Goal: Complete application form

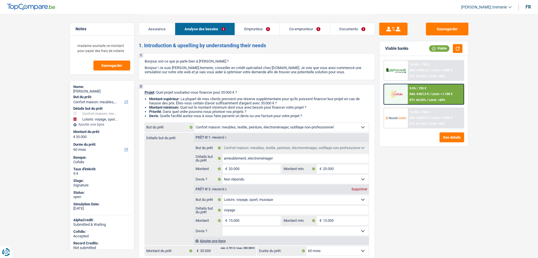
select select "household"
select select "hobbies"
select select "60"
select select "household"
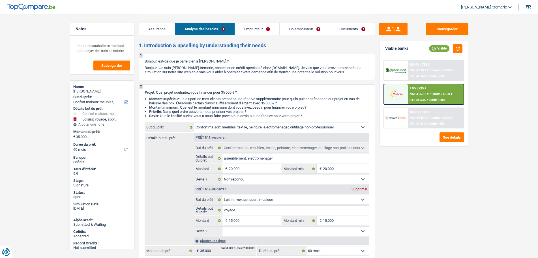
select select "household"
select select "not_answered"
select select "hobbies"
select select "60"
select select "privateEmployee"
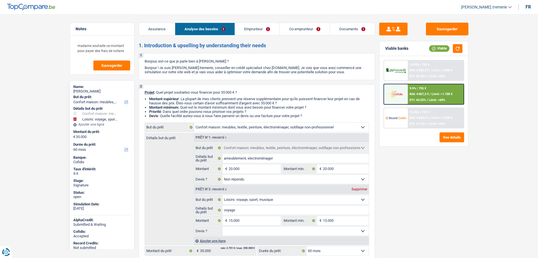
select select "privateEmployee"
select select "netSalary"
select select "mealVouchers"
select select "netSalary"
select select "mealVouchers"
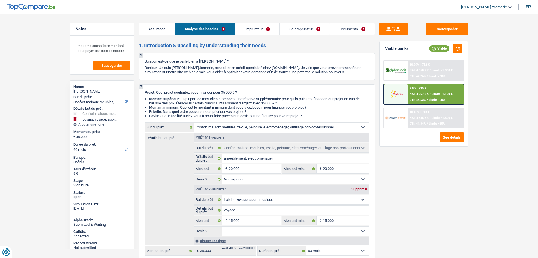
select select "ownerWithMortgage"
select select "mortgage"
select select "240"
select select "carLoan"
select select "60"
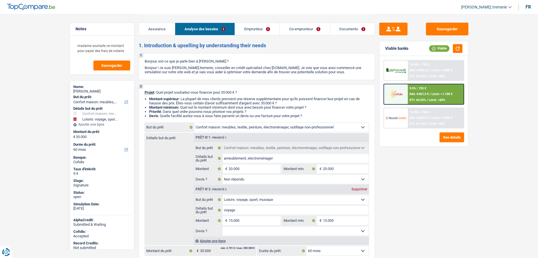
select select "carLoan"
select select "60"
select select "household"
select select "not_answered"
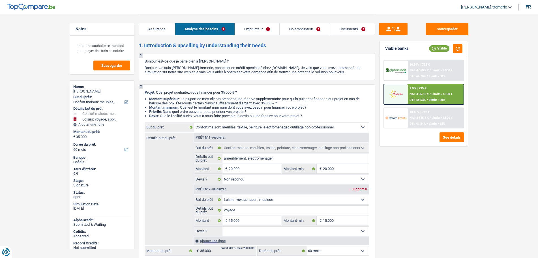
select select "hobbies"
select select "60"
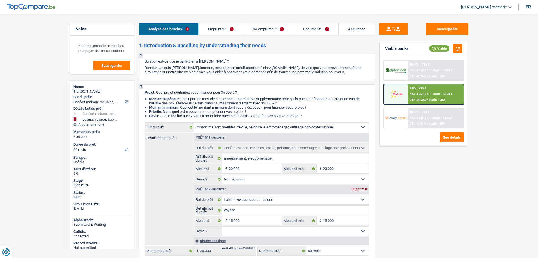
click at [236, 28] on link "Emprunteur" at bounding box center [221, 29] width 44 height 12
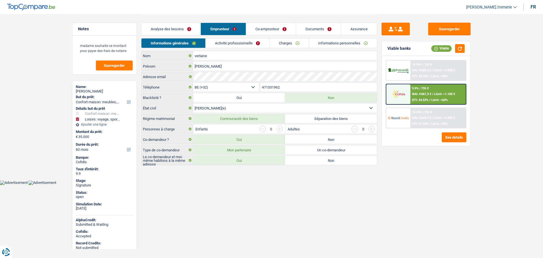
click at [278, 27] on link "Co-emprunteur" at bounding box center [271, 29] width 50 height 12
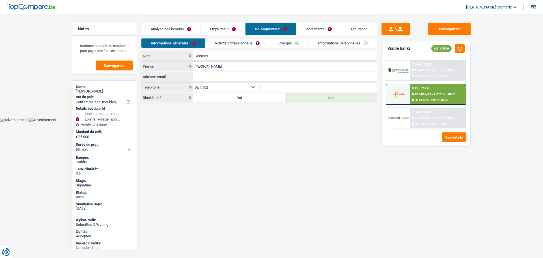
click at [311, 26] on link "Documents" at bounding box center [318, 29] width 45 height 12
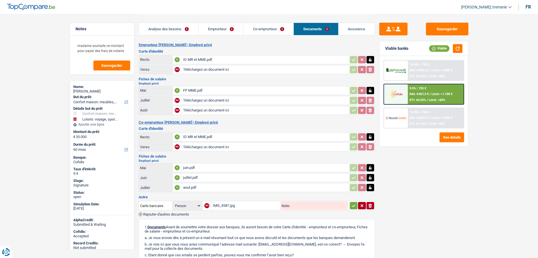
click at [361, 31] on link "Assurance" at bounding box center [356, 29] width 36 height 12
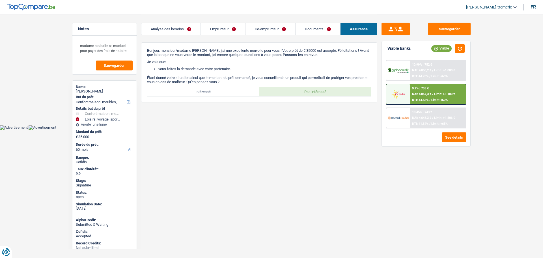
click at [189, 27] on link "Analyse des besoins" at bounding box center [170, 29] width 59 height 12
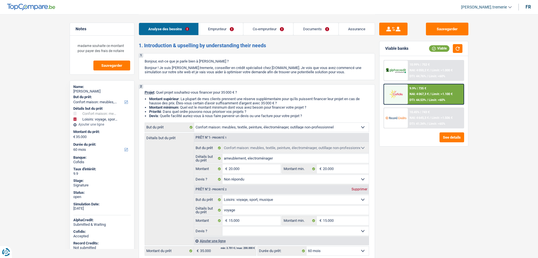
click at [219, 29] on link "Emprunteur" at bounding box center [221, 29] width 44 height 12
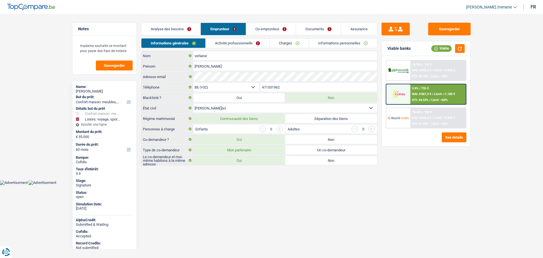
click at [222, 40] on link "Activité professionnelle" at bounding box center [238, 42] width 64 height 9
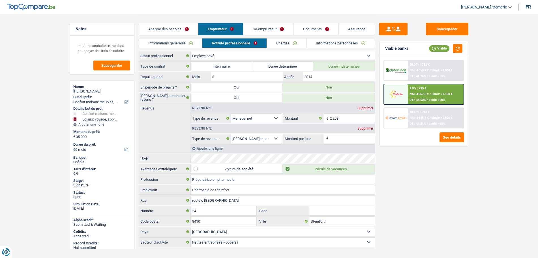
scroll to position [8, 0]
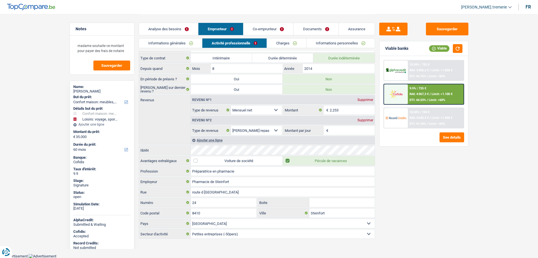
click at [294, 42] on link "Charges" at bounding box center [286, 42] width 39 height 9
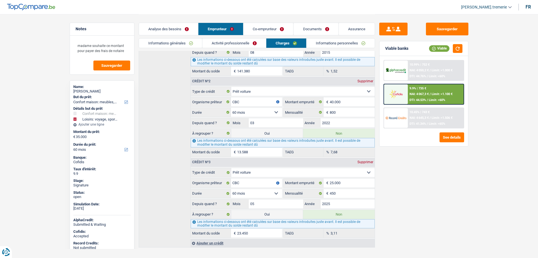
scroll to position [0, 0]
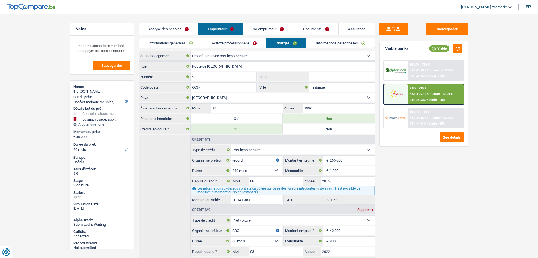
click at [324, 41] on link "Informations personnelles" at bounding box center [340, 42] width 68 height 9
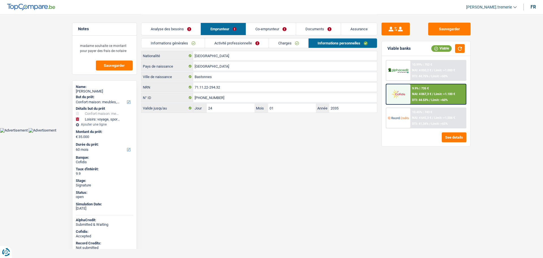
click at [257, 31] on link "Co-emprunteur" at bounding box center [271, 29] width 50 height 12
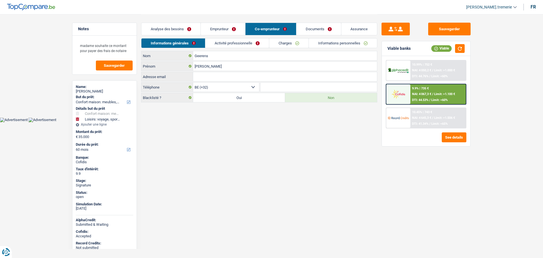
click at [237, 43] on link "Activité professionnelle" at bounding box center [237, 42] width 64 height 9
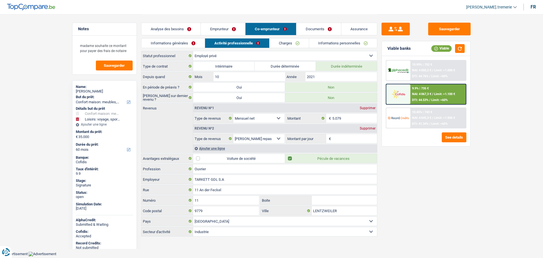
click at [283, 41] on link "Charges" at bounding box center [289, 42] width 39 height 9
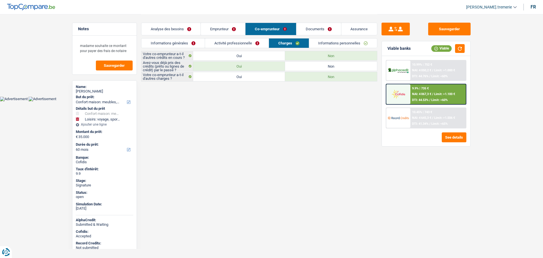
click at [318, 46] on link "Informations personnelles" at bounding box center [343, 42] width 68 height 9
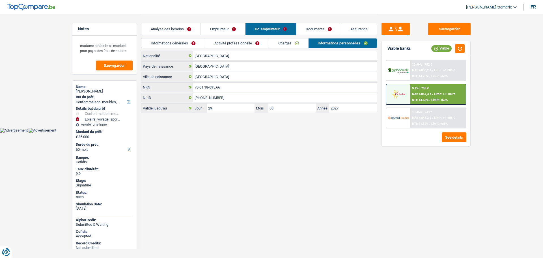
click at [312, 30] on link "Documents" at bounding box center [318, 29] width 45 height 12
